Goal: Information Seeking & Learning: Learn about a topic

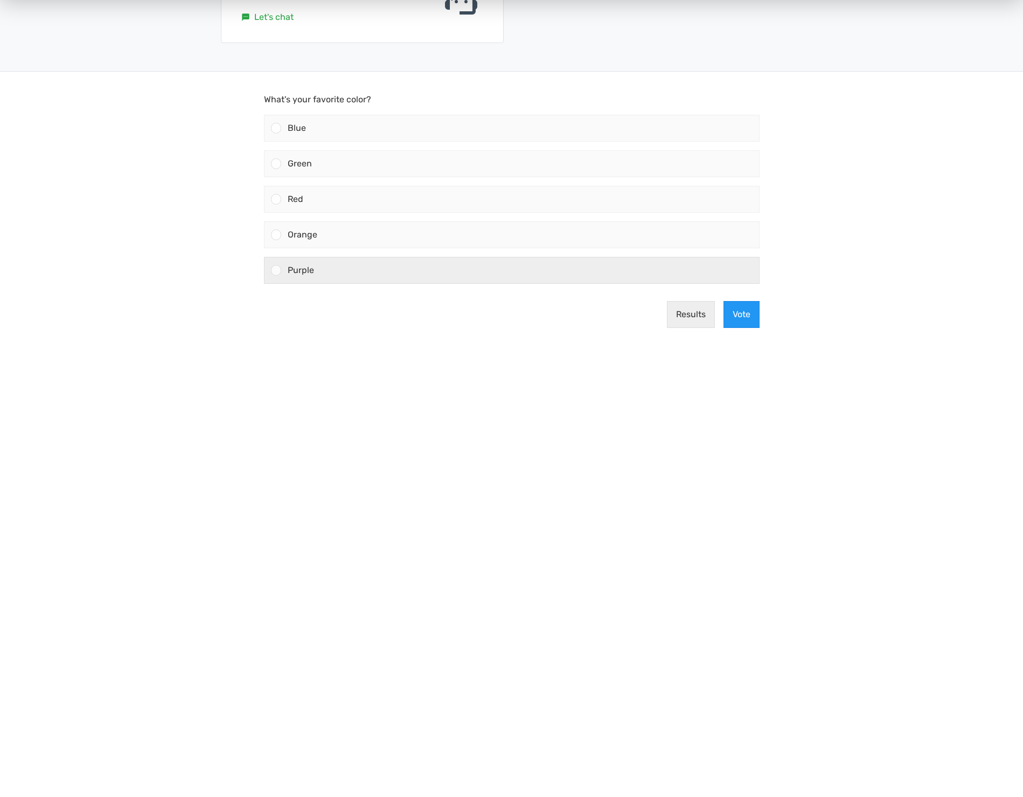
click at [392, 262] on div "Purple" at bounding box center [520, 270] width 478 height 26
click at [276, 270] on input "Purple" at bounding box center [276, 270] width 0 height 0
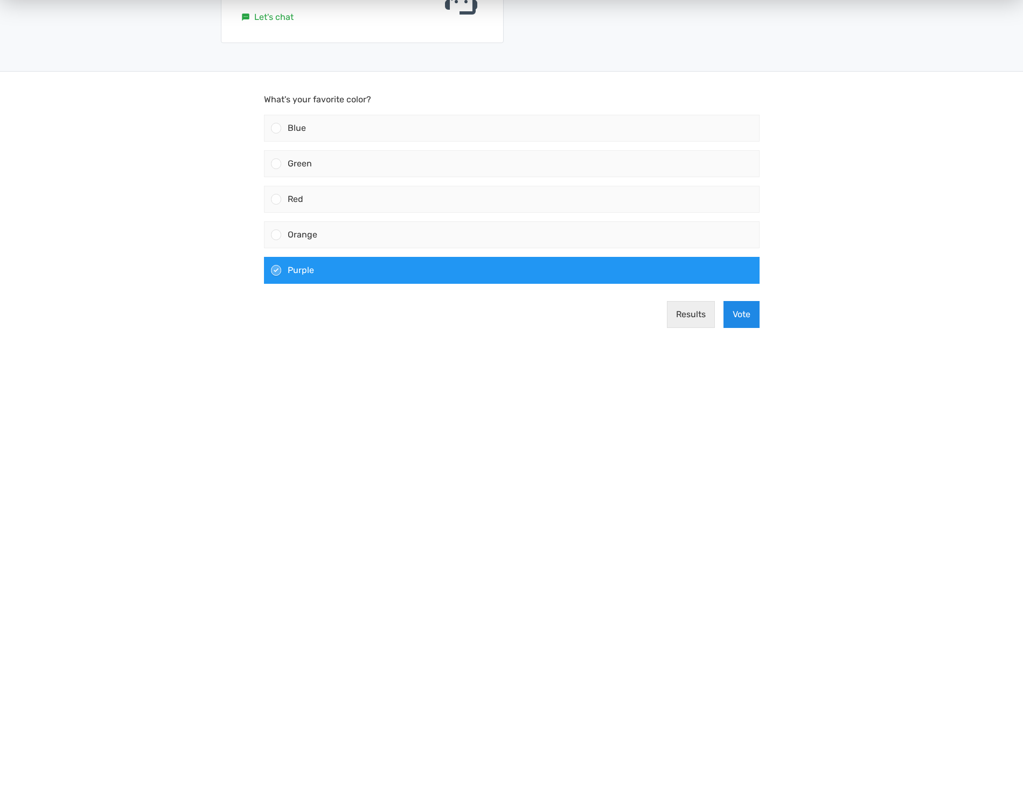
click at [754, 321] on button "Vote" at bounding box center [741, 314] width 36 height 27
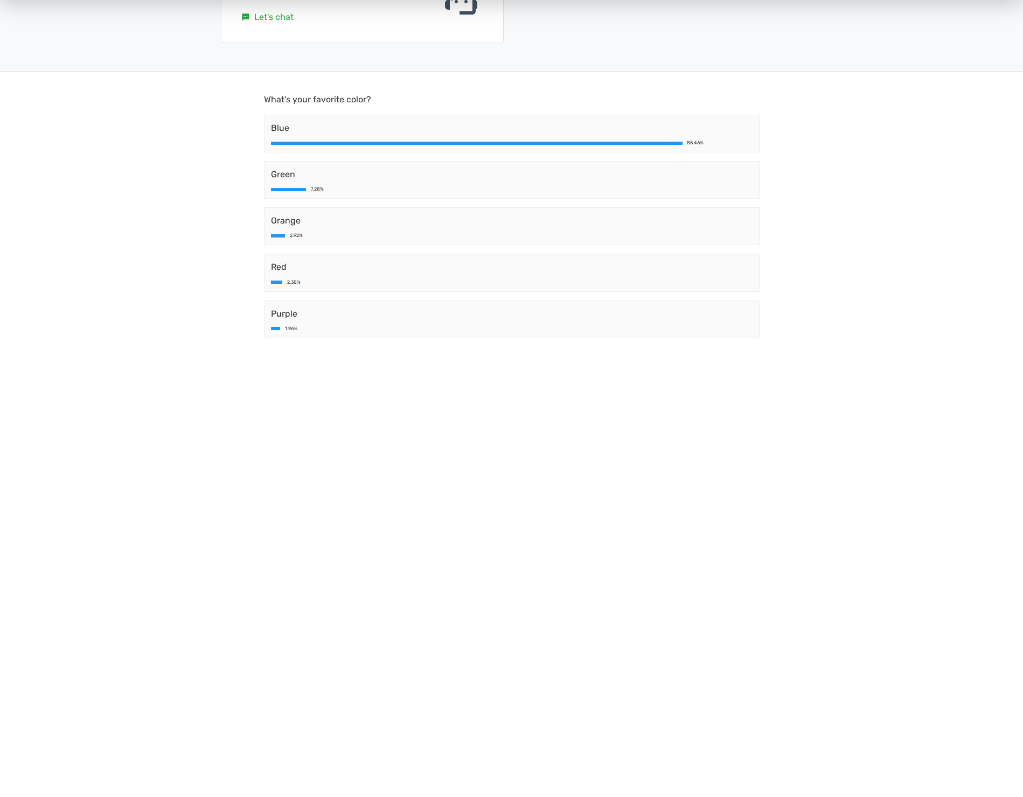
click at [200, 257] on body "What's your favorite color? Blue 85.46% Green 7.28% Orange 2.92% Red 2.38% Purp…" at bounding box center [511, 226] width 1023 height 308
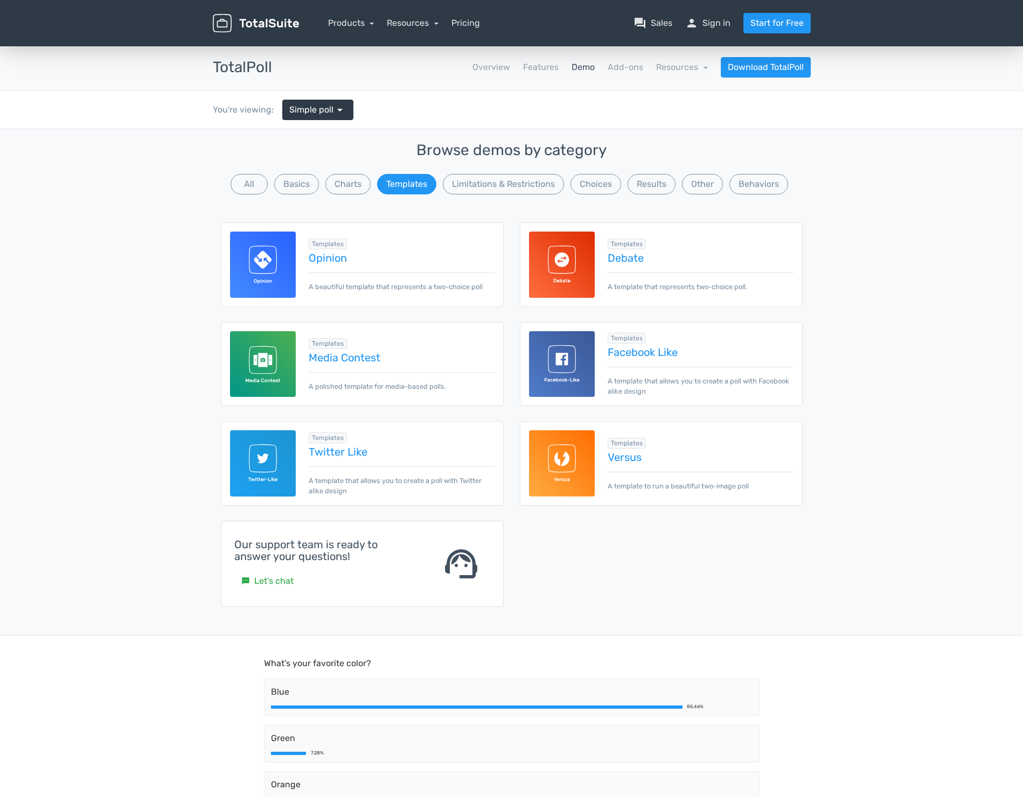
scroll to position [7, 0]
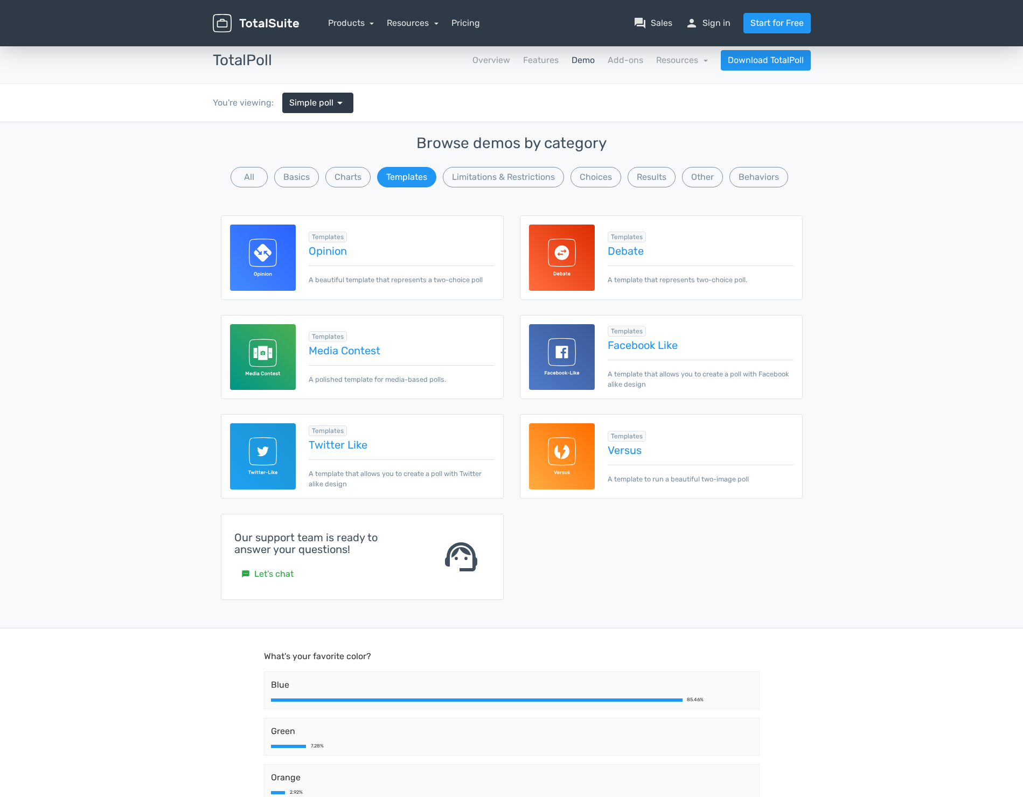
click at [567, 361] on img at bounding box center [562, 357] width 66 height 66
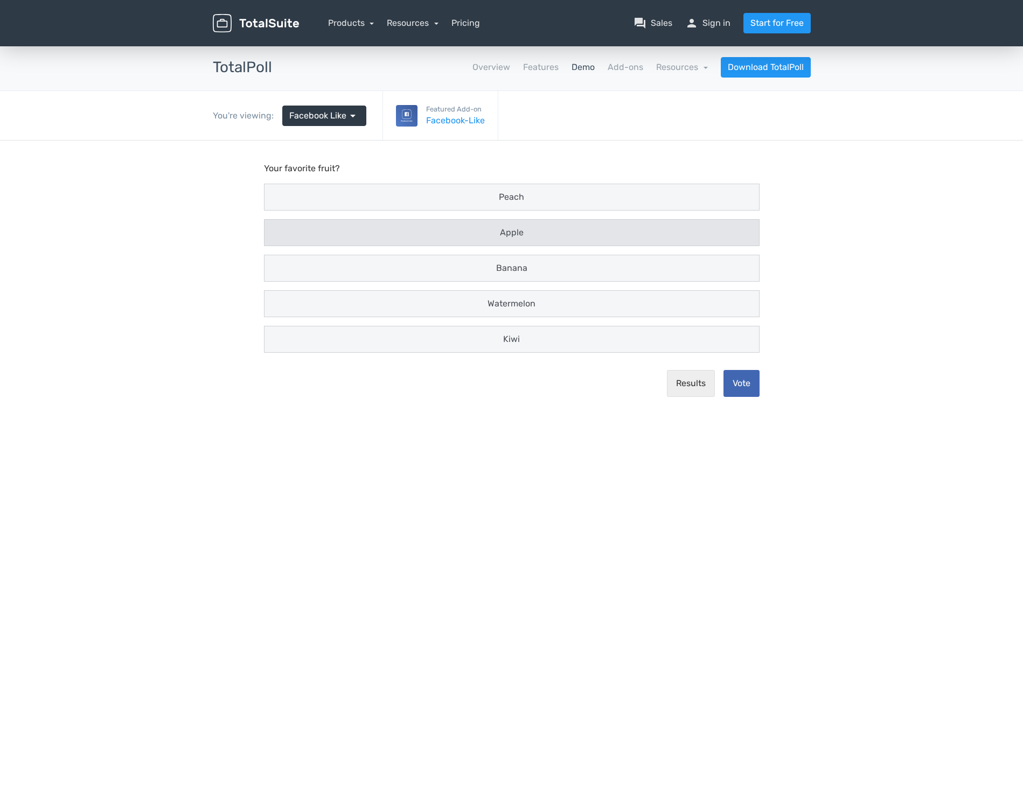
click at [485, 226] on div "Apple" at bounding box center [512, 232] width 482 height 13
click at [278, 229] on input "Apple" at bounding box center [274, 232] width 7 height 7
radio input "true"
click at [737, 385] on button "Vote" at bounding box center [741, 383] width 36 height 27
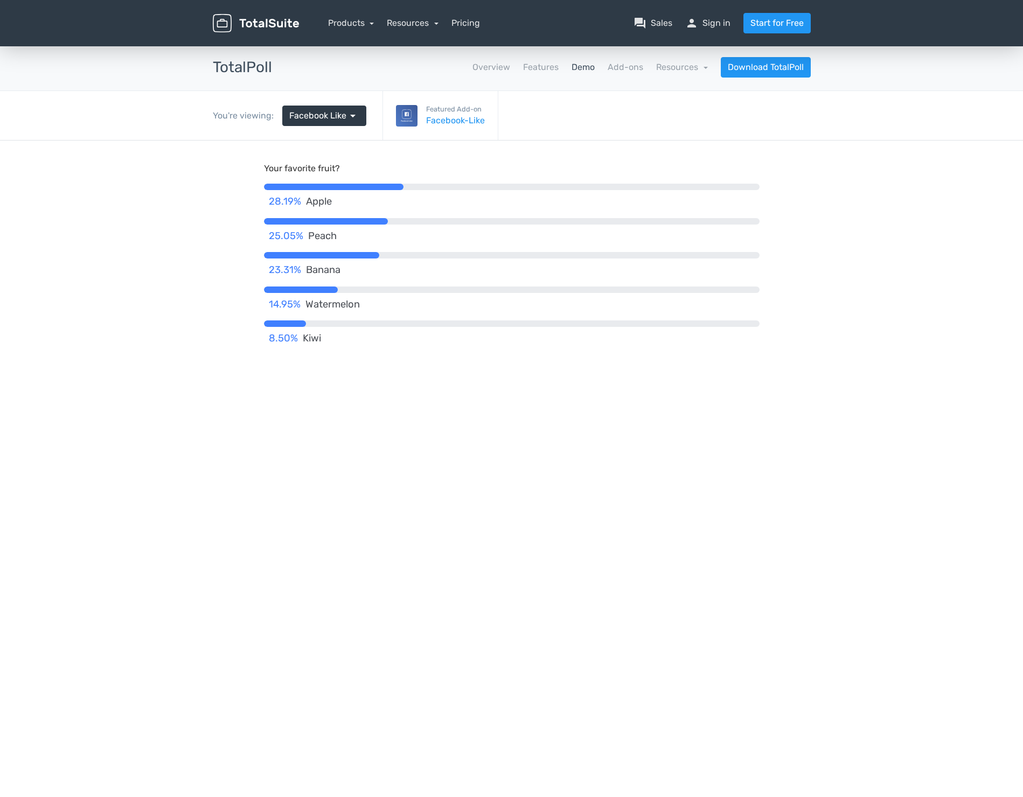
click at [203, 293] on body "Your favorite fruit? 28.19% Apple 25.05% Peach 23.31% Banana 14.95% Watermelon …" at bounding box center [511, 295] width 1023 height 308
click at [203, 293] on body "Your favorite fruit? 28.19% Apple 25.05% Peach 23.31% Banana 14.95% Watermelon …" at bounding box center [511, 278] width 1023 height 275
click at [370, 166] on p "Your favorite fruit?" at bounding box center [512, 168] width 496 height 13
click at [351, 117] on span "arrow_drop_down" at bounding box center [352, 115] width 13 height 13
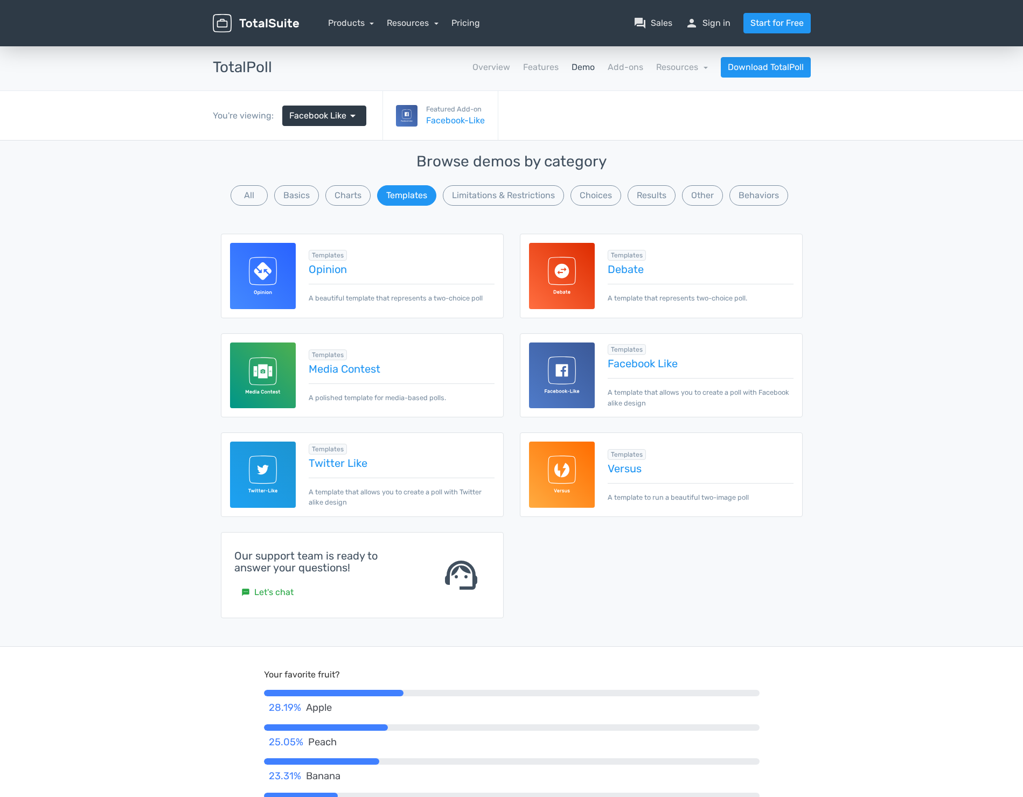
click at [266, 456] on img at bounding box center [263, 475] width 66 height 66
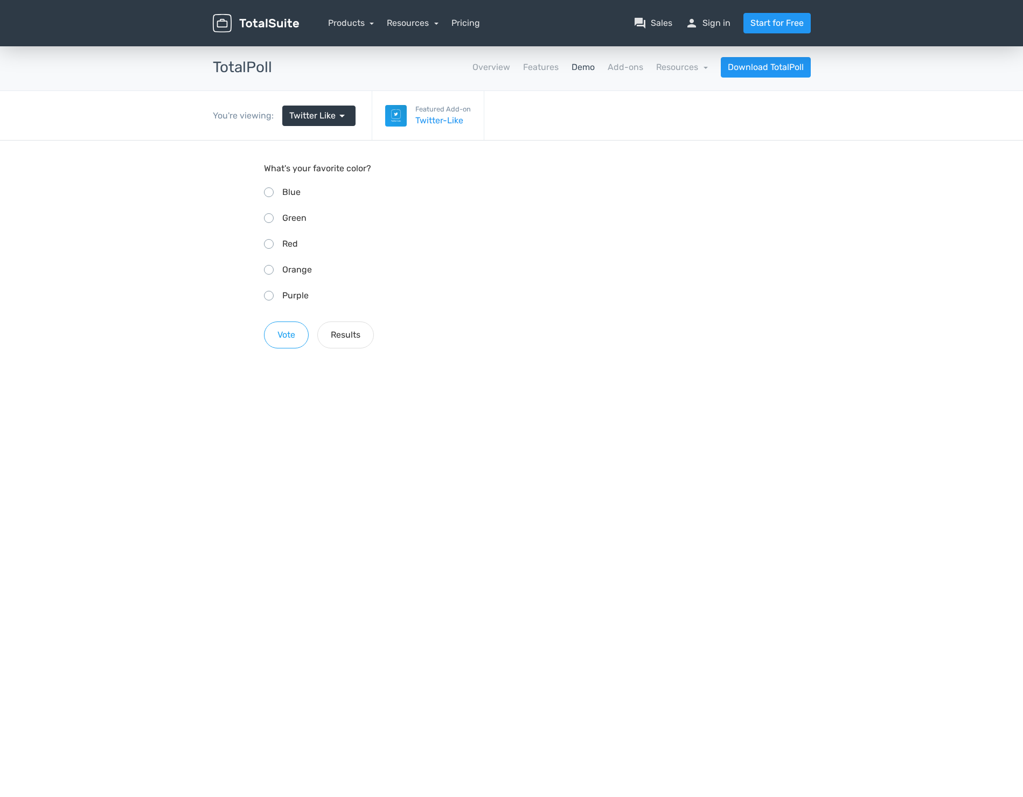
click at [282, 216] on span "Green" at bounding box center [294, 218] width 24 height 10
click at [271, 216] on input "Green" at bounding box center [267, 216] width 7 height 7
radio input "true"
click at [300, 333] on button "Vote" at bounding box center [286, 335] width 45 height 27
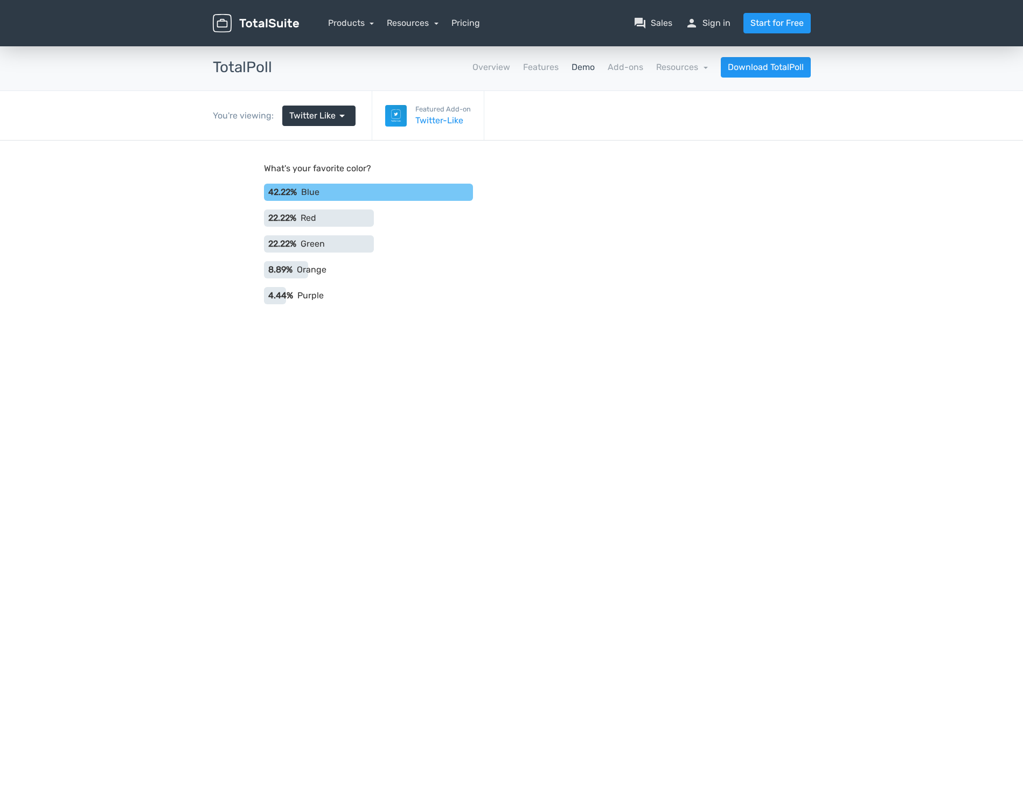
click at [338, 163] on p "What's your favorite color?" at bounding box center [512, 168] width 496 height 13
click at [310, 165] on p "What's your favorite color?" at bounding box center [512, 168] width 496 height 13
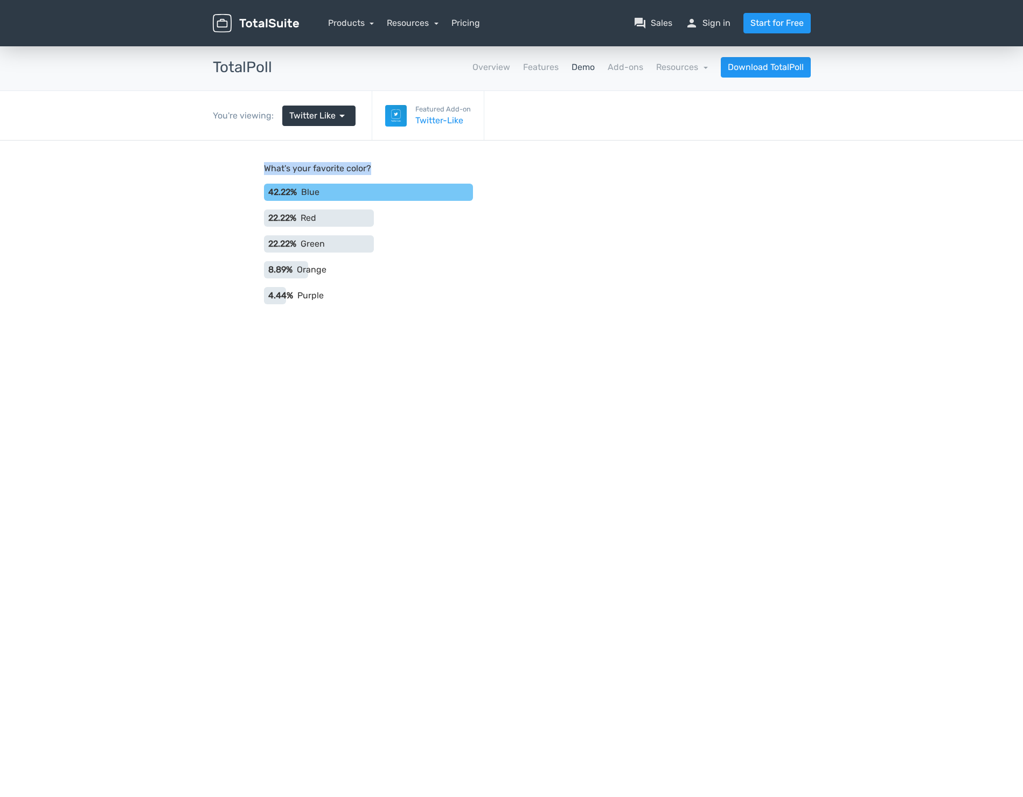
click at [310, 165] on p "What's your favorite color?" at bounding box center [512, 168] width 496 height 13
click at [333, 167] on p "What's your favorite color?" at bounding box center [512, 168] width 496 height 13
click at [322, 168] on p "What's your favorite color?" at bounding box center [512, 168] width 496 height 13
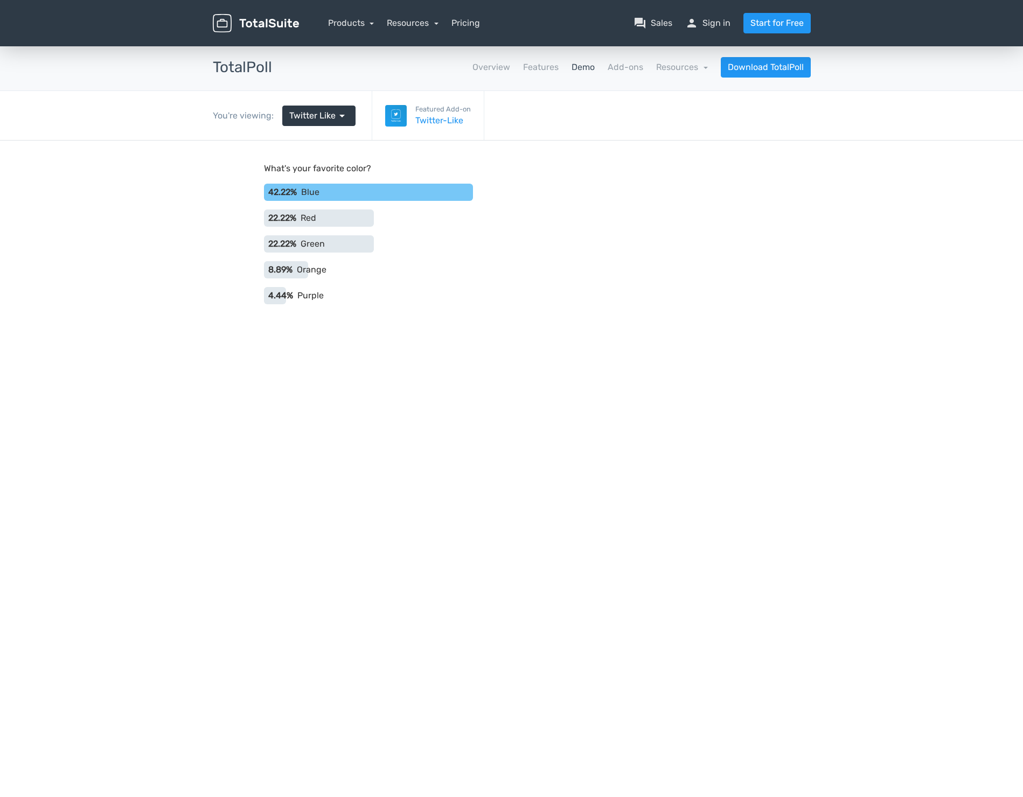
click at [417, 158] on main "What's your favorite color? 42.22% Blue 22.22% Red 22.22% Green 8.89% Orange 4.…" at bounding box center [511, 246] width 517 height 211
click at [580, 62] on link "Demo" at bounding box center [583, 67] width 23 height 13
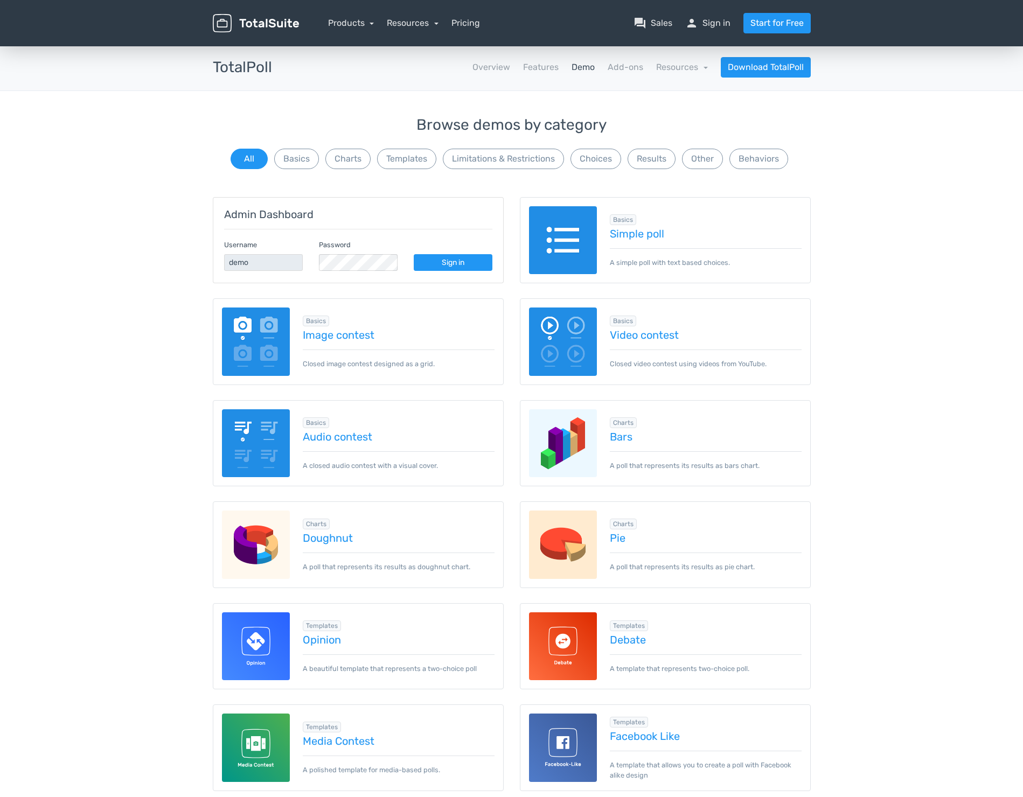
click at [507, 170] on div "Browse demos by category All Basics Charts Templates Limitations & Restrictions…" at bounding box center [512, 144] width 598 height 54
click at [507, 163] on button "Limitations & Restrictions" at bounding box center [503, 159] width 121 height 20
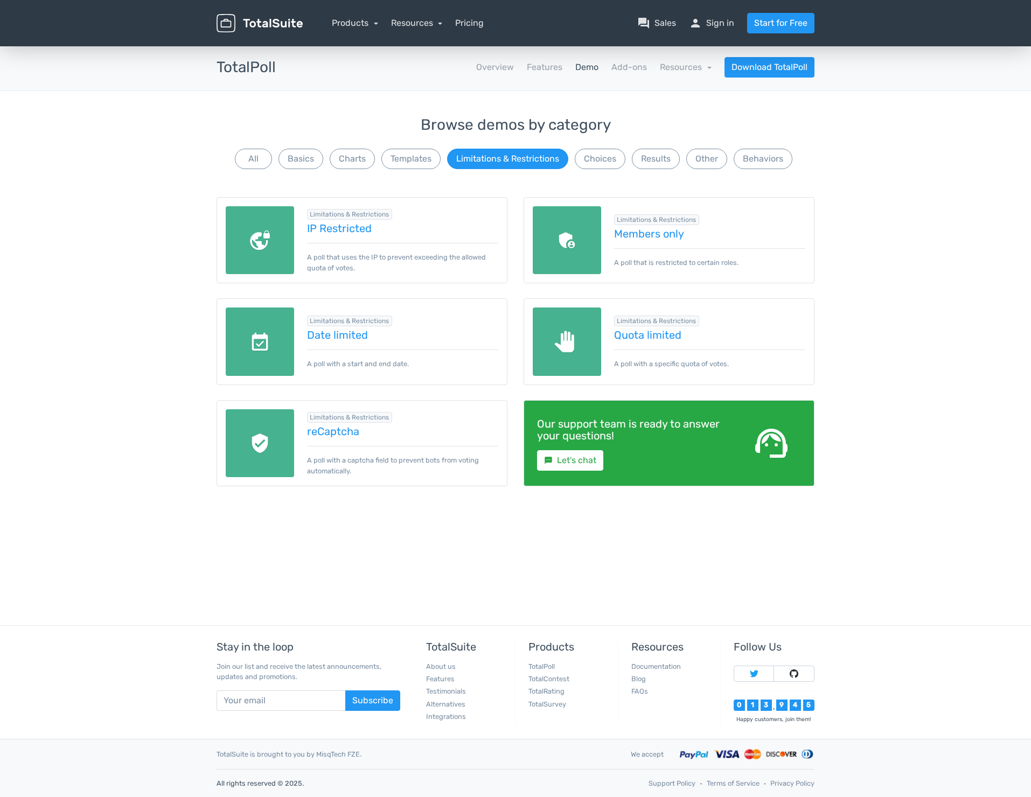
click at [264, 354] on img at bounding box center [260, 342] width 68 height 68
click at [163, 382] on div "Browse demos by category All Basics Charts Templates Limitations & Restrictions…" at bounding box center [515, 316] width 1031 height 398
click at [240, 440] on img at bounding box center [260, 443] width 68 height 68
click at [712, 158] on button "Other" at bounding box center [706, 159] width 41 height 20
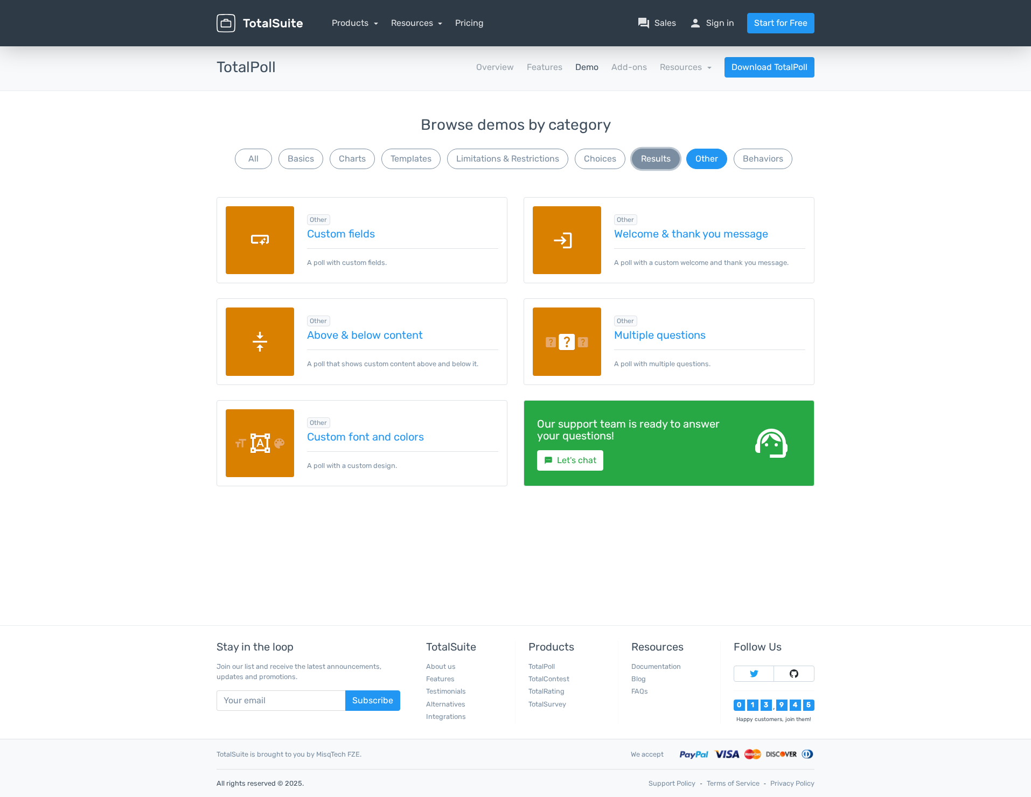
click at [663, 156] on button "Results" at bounding box center [656, 159] width 48 height 20
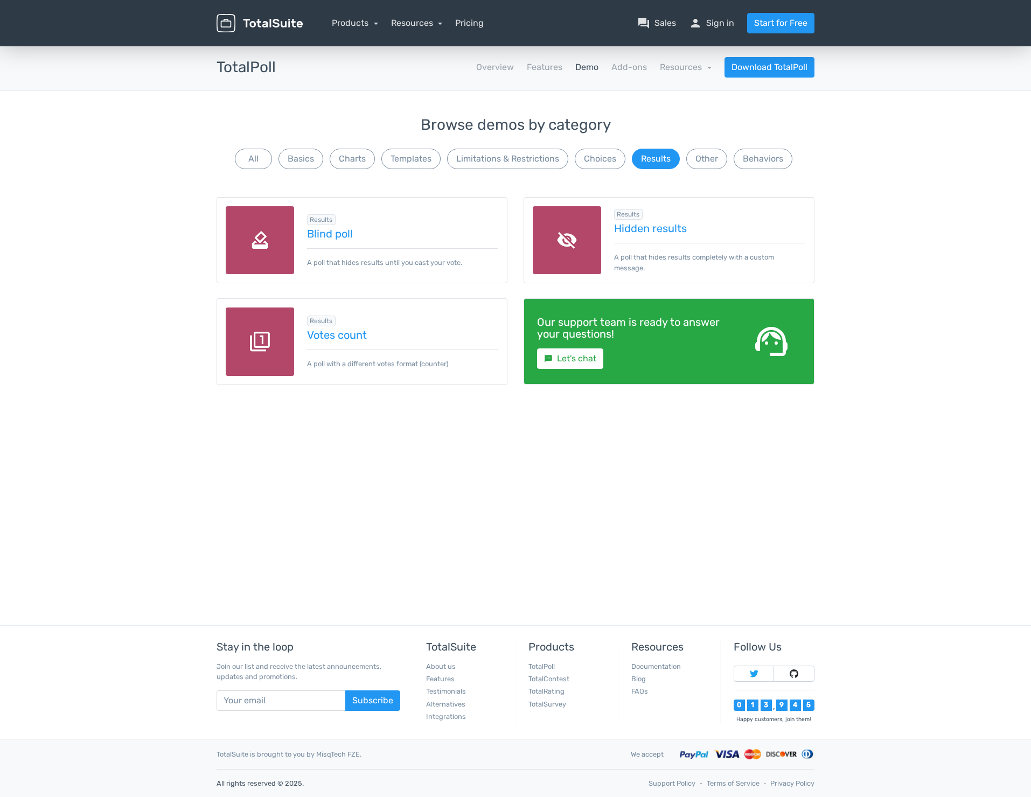
click at [271, 315] on img at bounding box center [260, 342] width 68 height 68
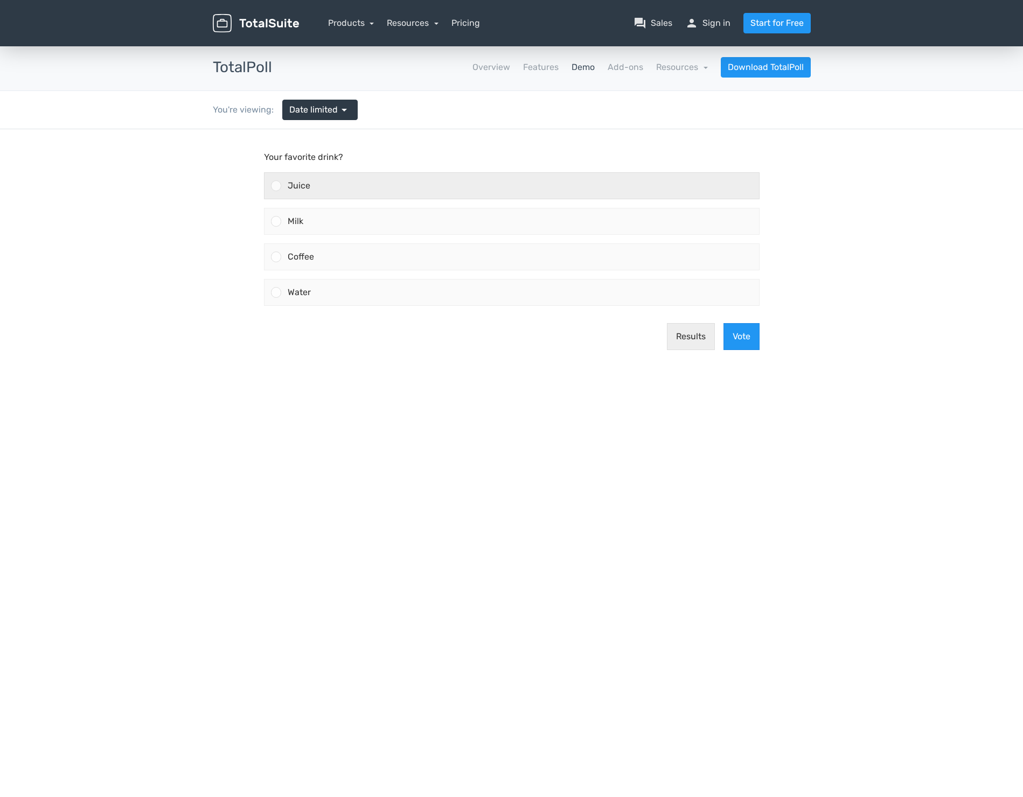
click at [526, 187] on div "Juice" at bounding box center [520, 186] width 478 height 26
click at [276, 186] on input "Juice" at bounding box center [276, 186] width 0 height 0
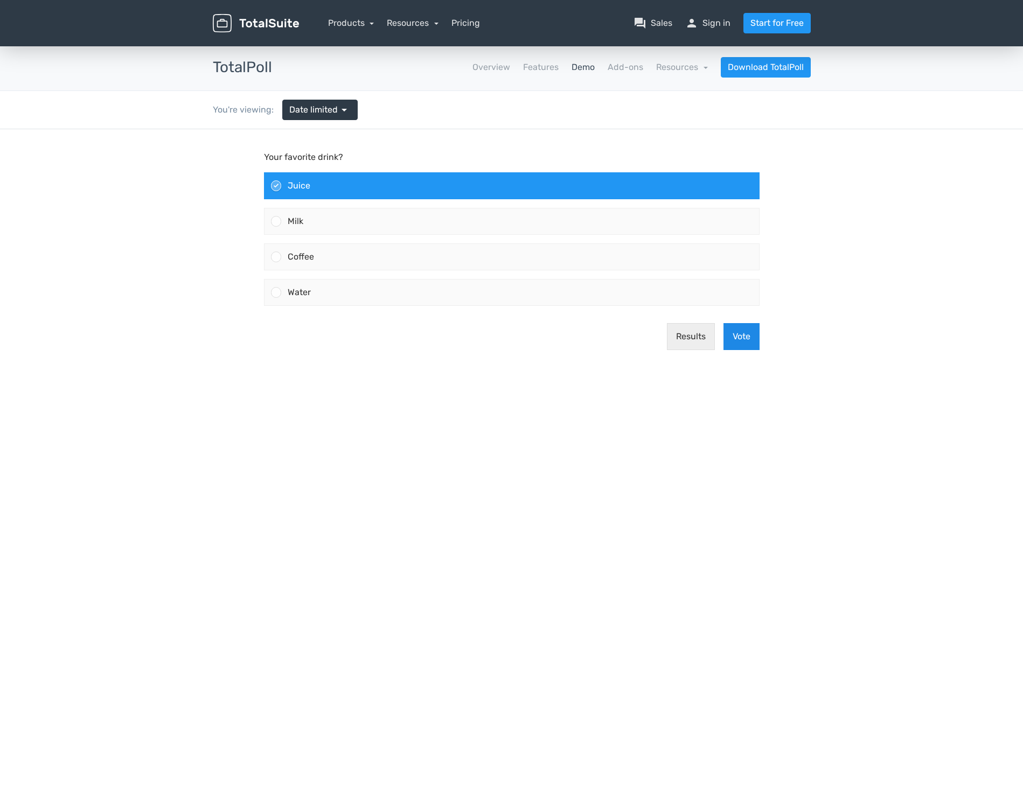
click at [726, 340] on button "Vote" at bounding box center [741, 336] width 36 height 27
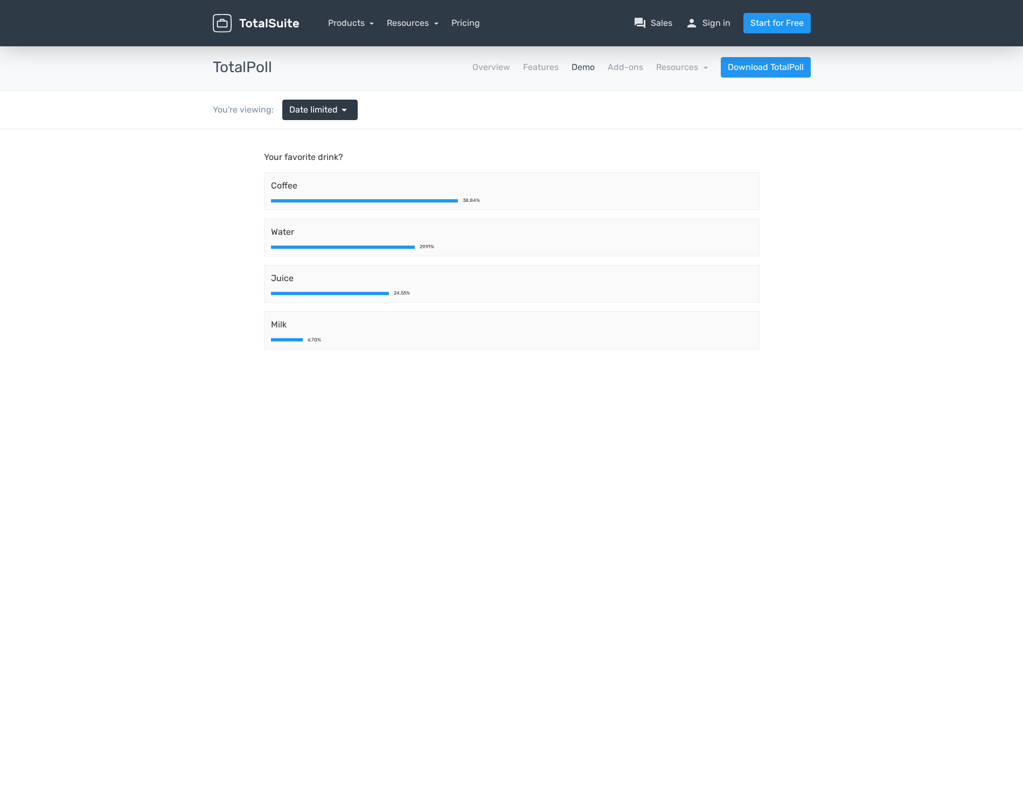
click at [513, 132] on main "Your favorite drink? Coffee 38.84% Water 29.91% Juice 24.55% Milk 6.70%" at bounding box center [511, 263] width 517 height 268
click at [485, 185] on span "Coffee" at bounding box center [512, 185] width 482 height 13
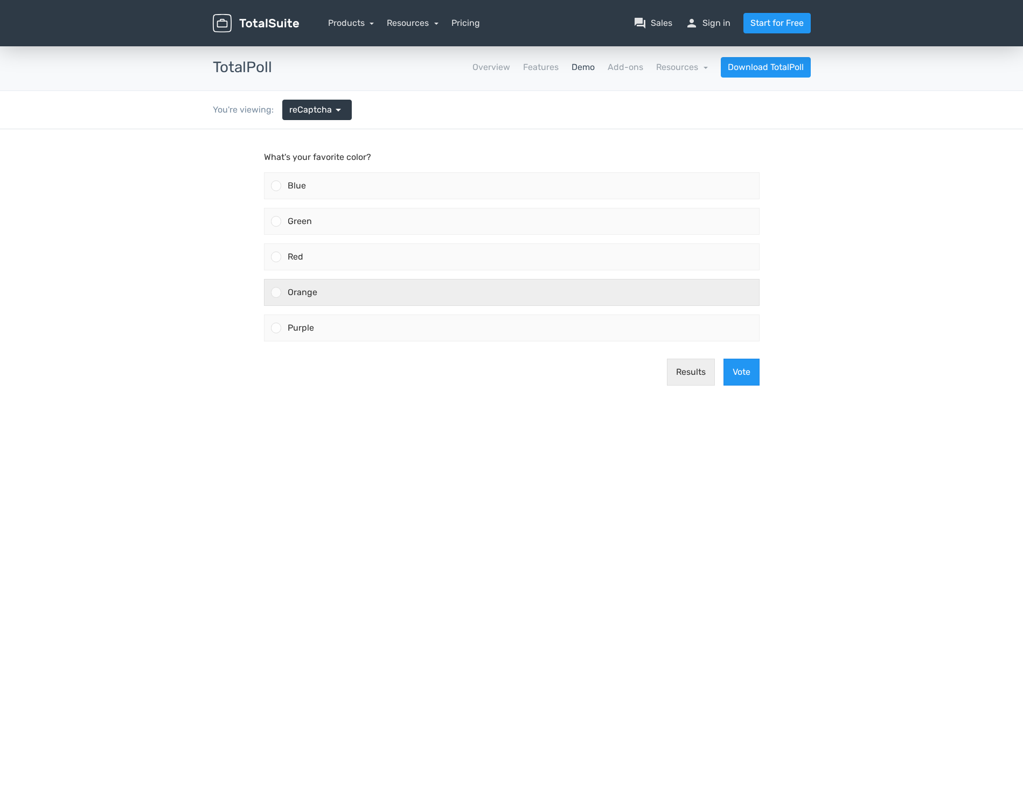
click at [364, 295] on div "Orange" at bounding box center [520, 293] width 478 height 26
click at [276, 292] on input "Orange" at bounding box center [276, 292] width 0 height 0
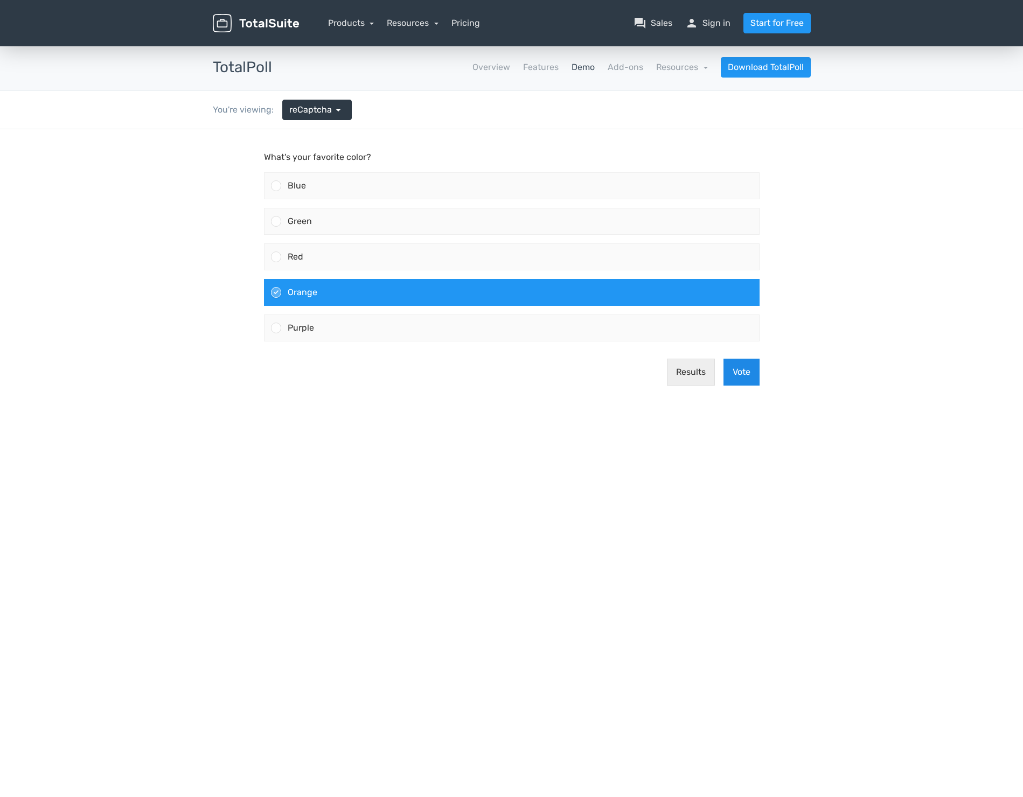
click at [732, 365] on button "Vote" at bounding box center [741, 372] width 36 height 27
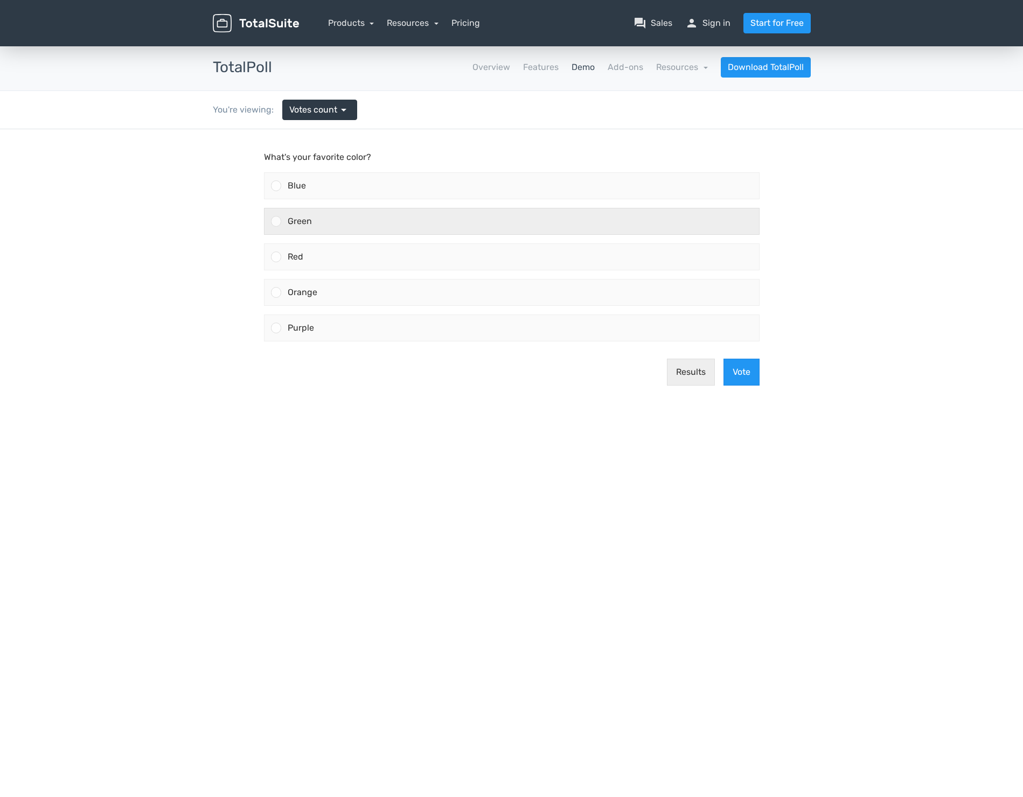
click at [538, 217] on div "Green" at bounding box center [520, 221] width 478 height 26
click at [276, 221] on input "Green" at bounding box center [276, 221] width 0 height 0
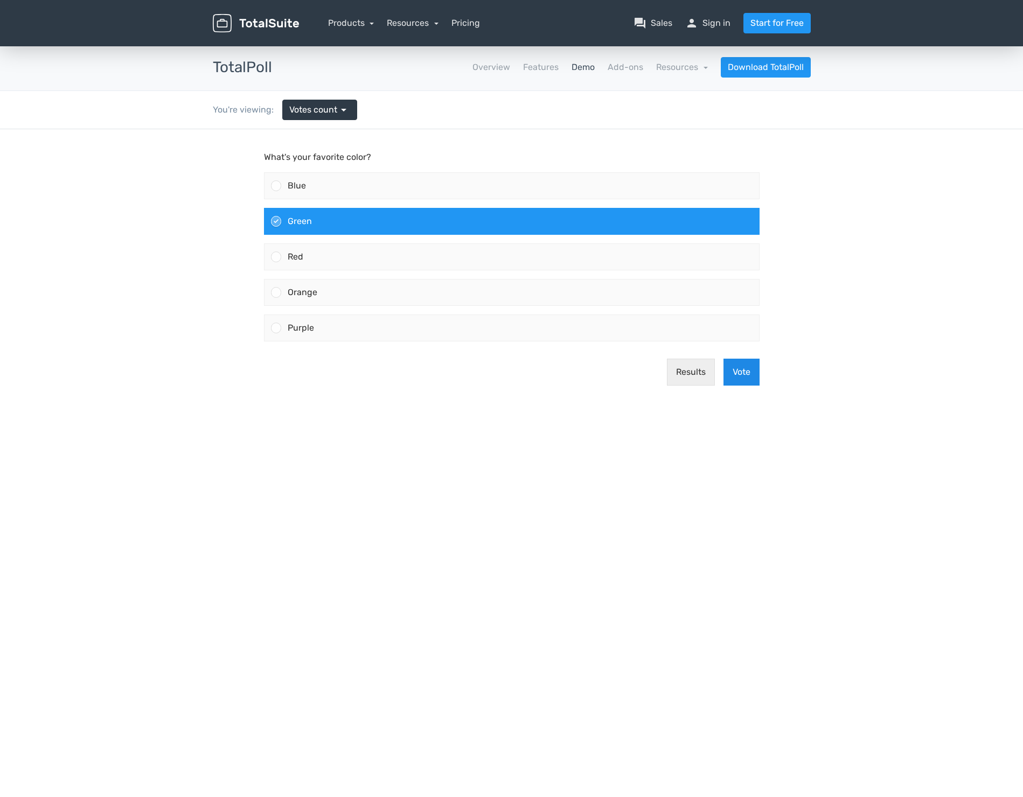
click at [734, 371] on button "Vote" at bounding box center [741, 372] width 36 height 27
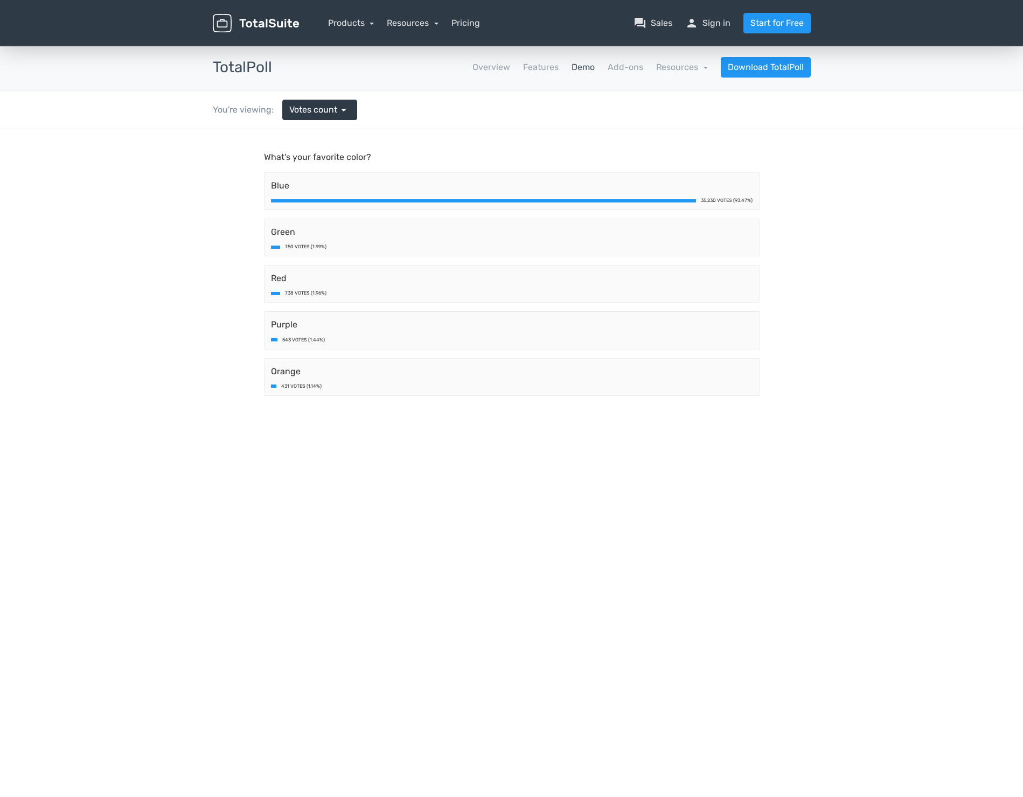
click at [816, 190] on body "What's your favorite color? Blue 35,230 Votes (93.47%) Green 750 Votes (1.99%) …" at bounding box center [511, 297] width 1023 height 336
